Goal: Check status: Check status

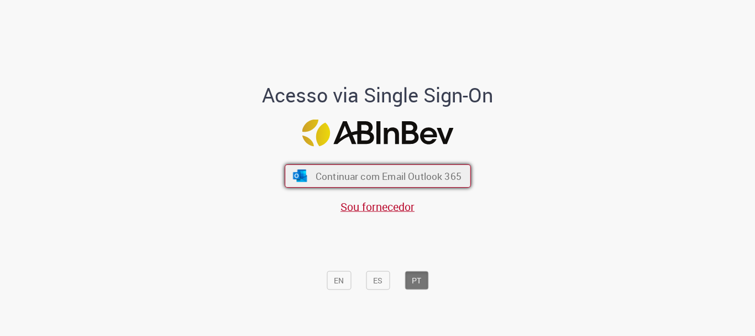
click at [343, 171] on span "Continuar com Email Outlook 365" at bounding box center [388, 176] width 146 height 13
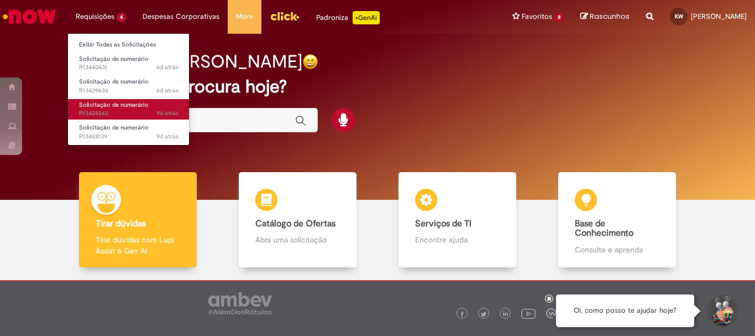
click at [144, 114] on span "9d atrás 9 dias atrás R13428262" at bounding box center [129, 113] width 100 height 9
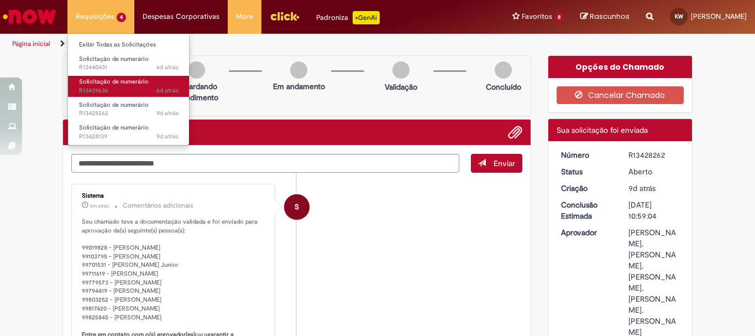
click at [123, 85] on span "Solicitação de numerário" at bounding box center [114, 81] width 70 height 8
